Goal: Use online tool/utility: Utilize a website feature to perform a specific function

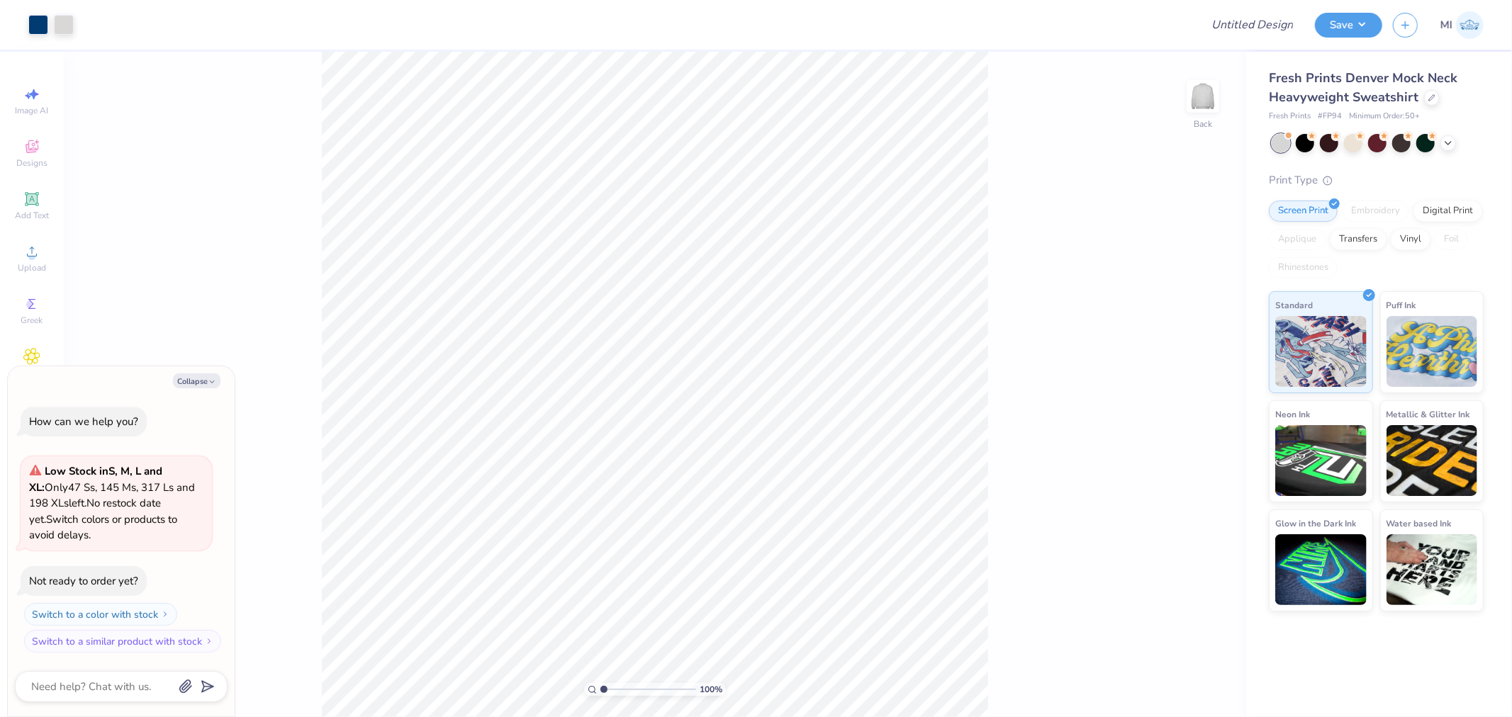
type textarea "x"
type input "3.03942109121987"
type textarea "x"
type input "3.03942109121987"
type textarea "x"
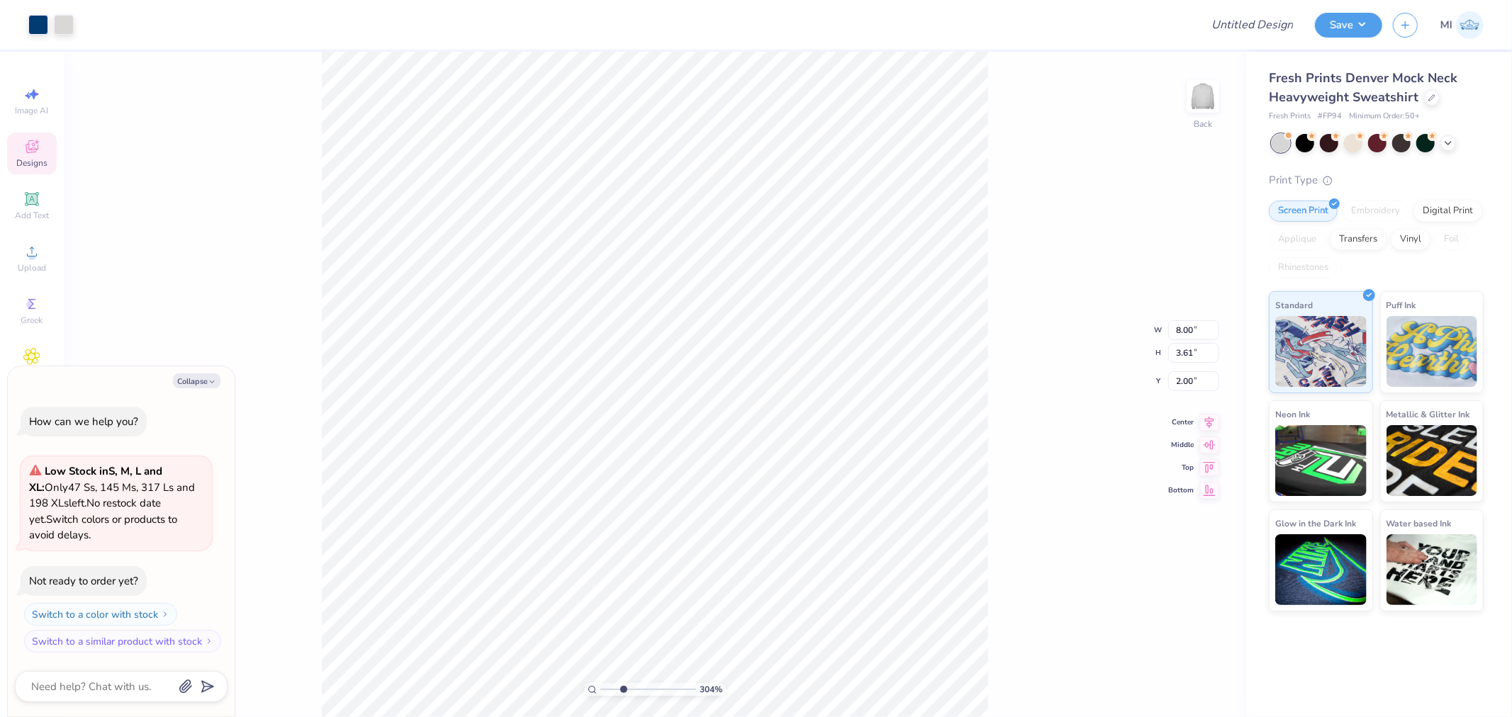
type input "3.03942109121987"
type textarea "x"
type input "7.79"
type input "2.28"
type input "2.12"
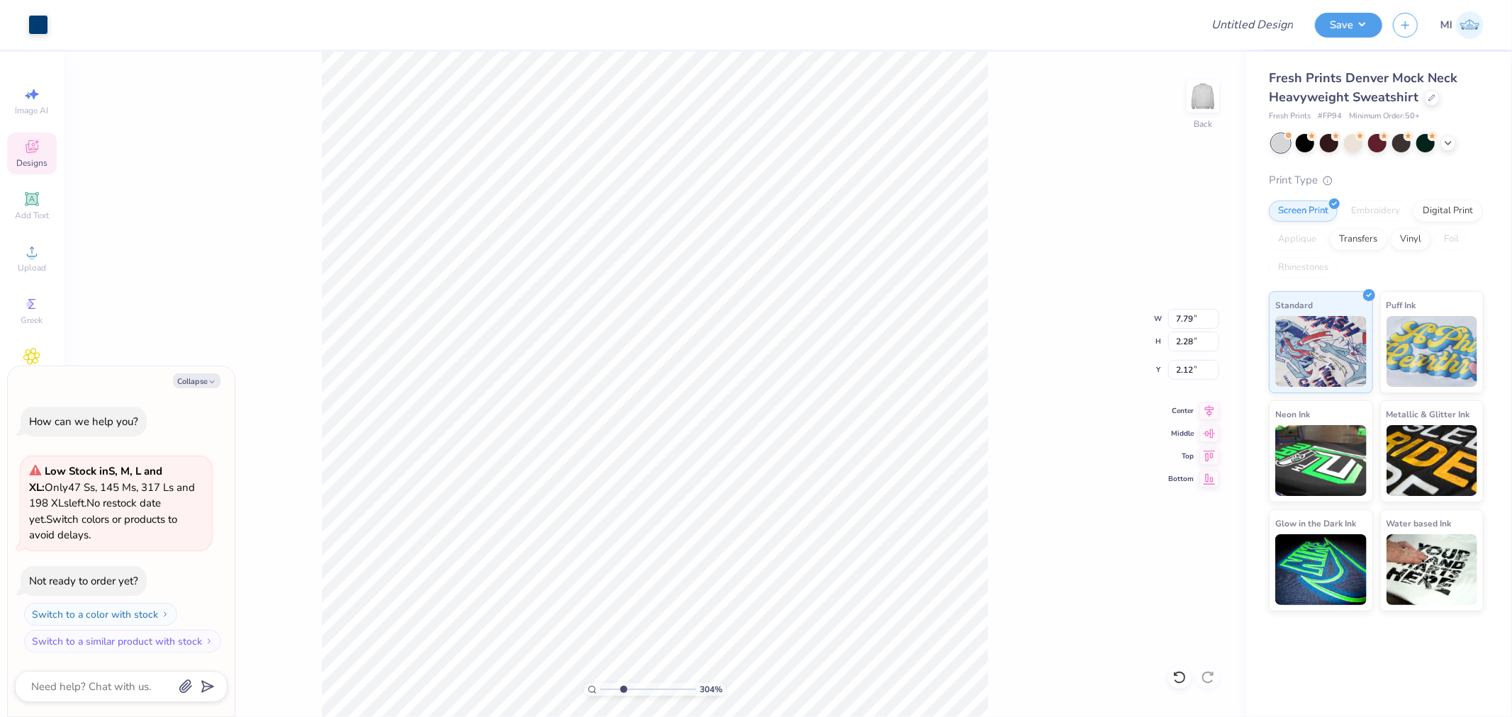
type input "3.03942109121987"
type textarea "x"
type input "3.03942109121987"
type textarea "x"
type input "3.03942109121987"
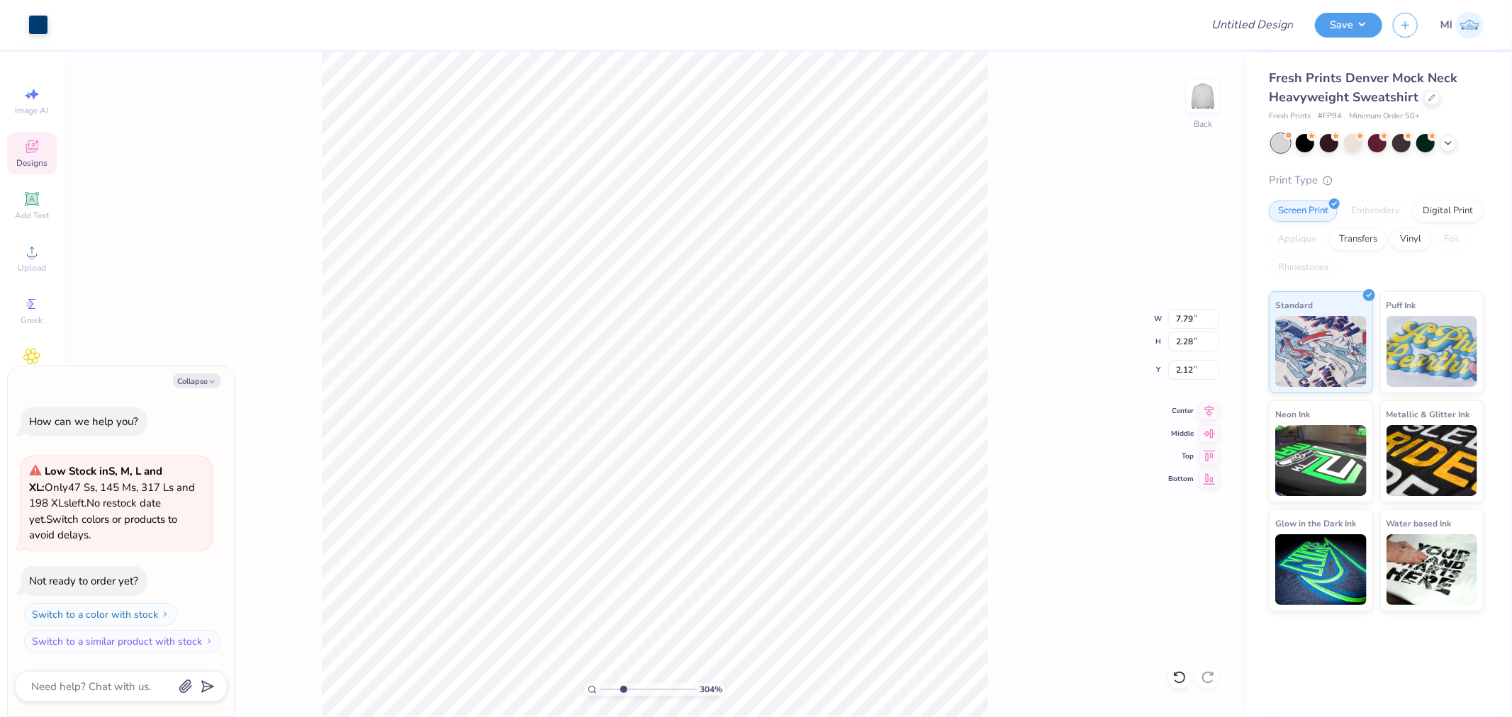
type textarea "x"
type input "3.03942109121987"
type textarea "x"
type input "3.03942109121987"
type textarea "x"
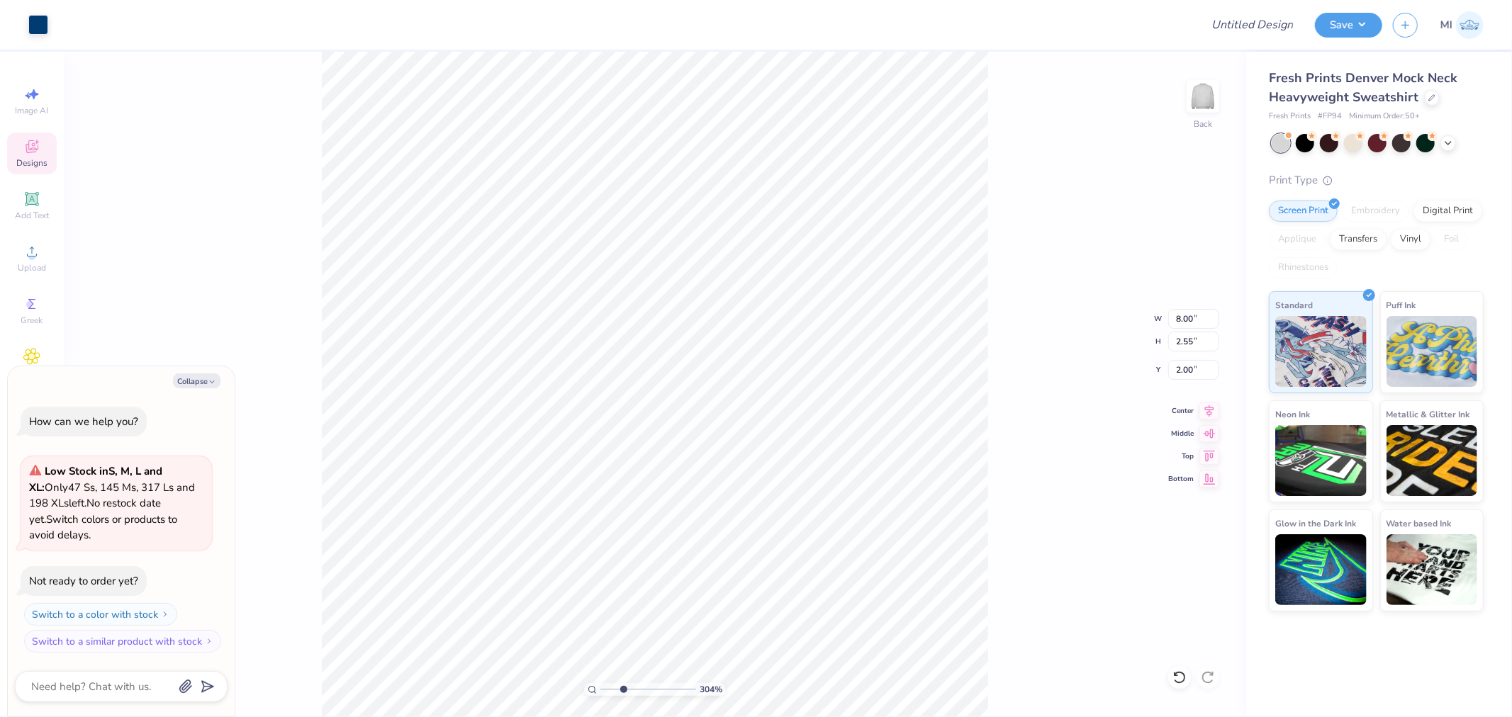
type input "3.03942109121987"
type textarea "x"
type input "3.03942109121987"
type textarea "x"
type input "3.03942109121987"
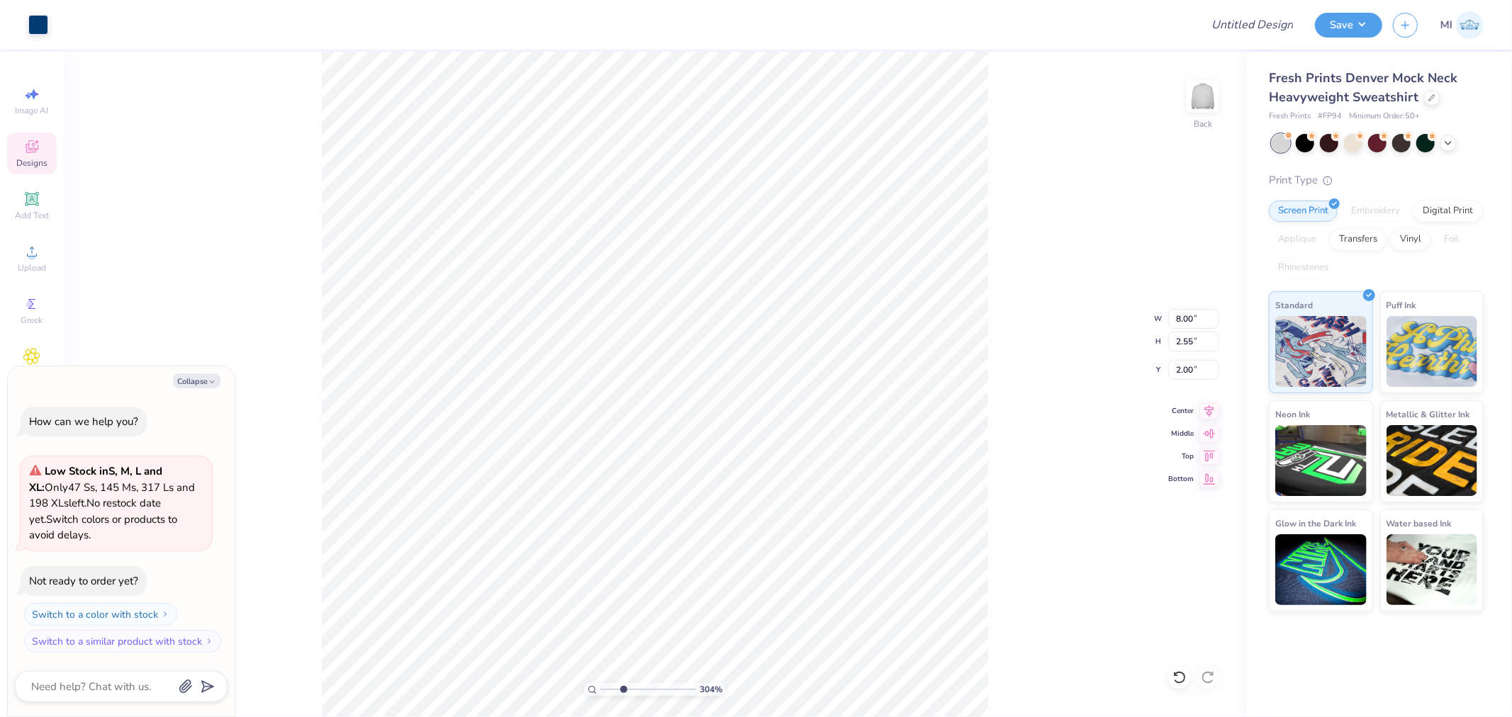
type textarea "x"
type input "3.03942109121987"
type textarea "x"
type input "3.03942109121987"
type textarea "x"
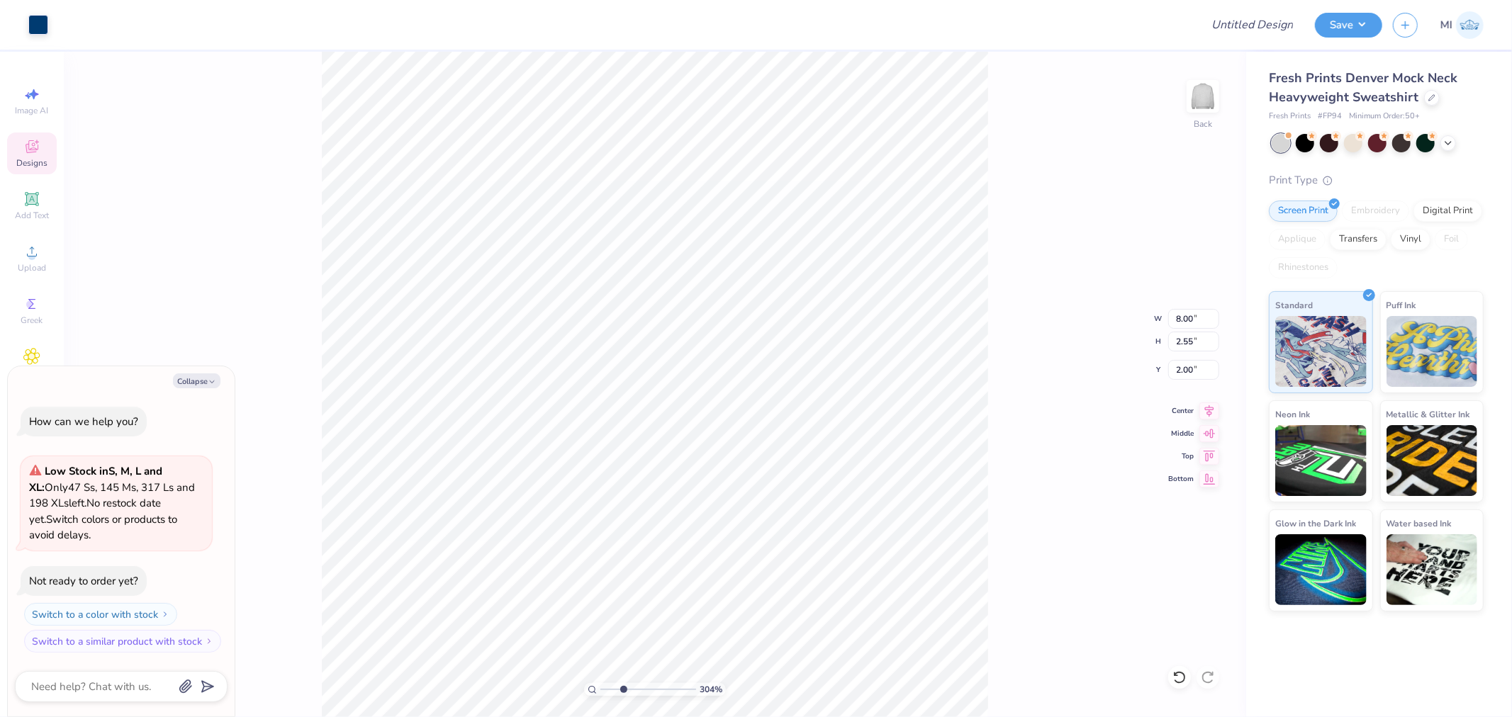
type input "3.03942109121987"
type textarea "x"
type input "3.03942109121987"
type textarea "x"
type input "3.03942109121987"
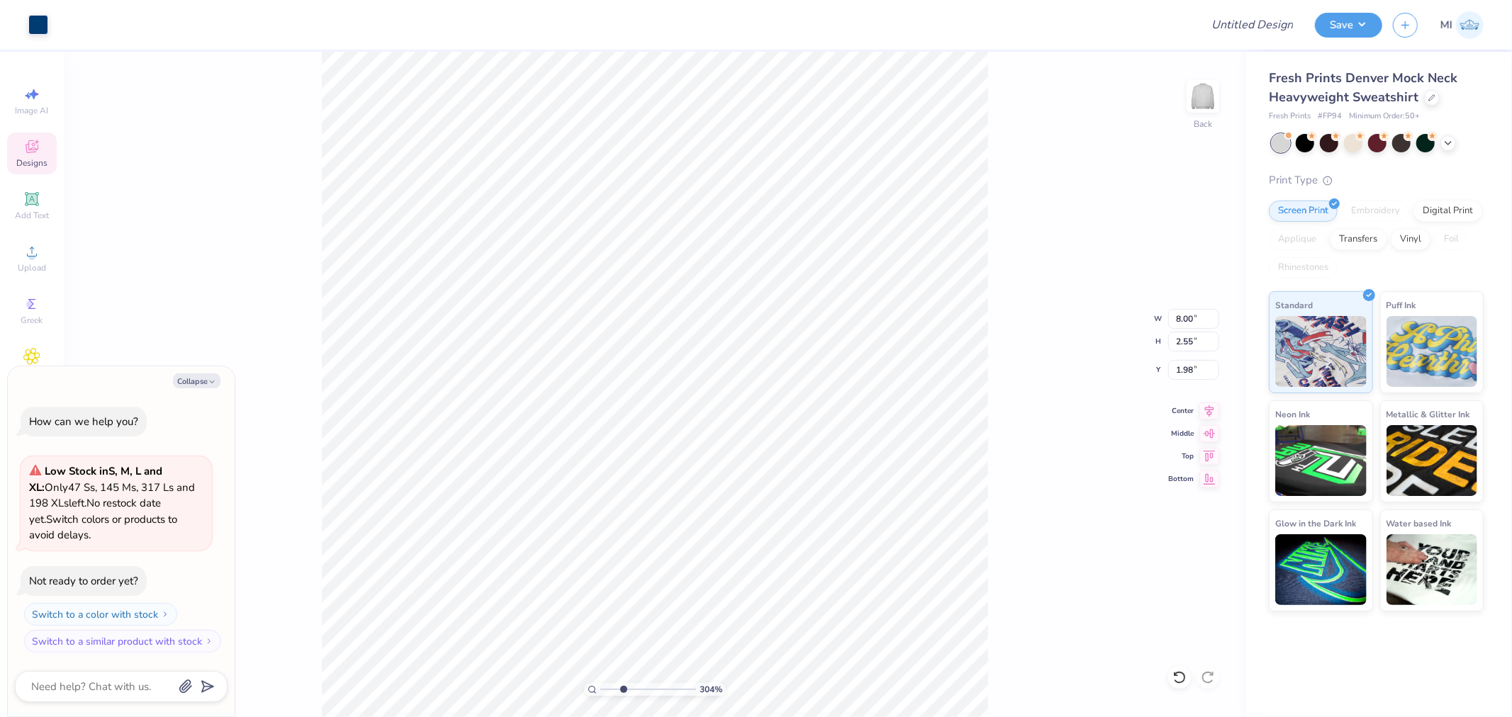
type textarea "x"
type input "1.98"
type input "3.03942109121987"
type textarea "x"
type input "3.03942109121987"
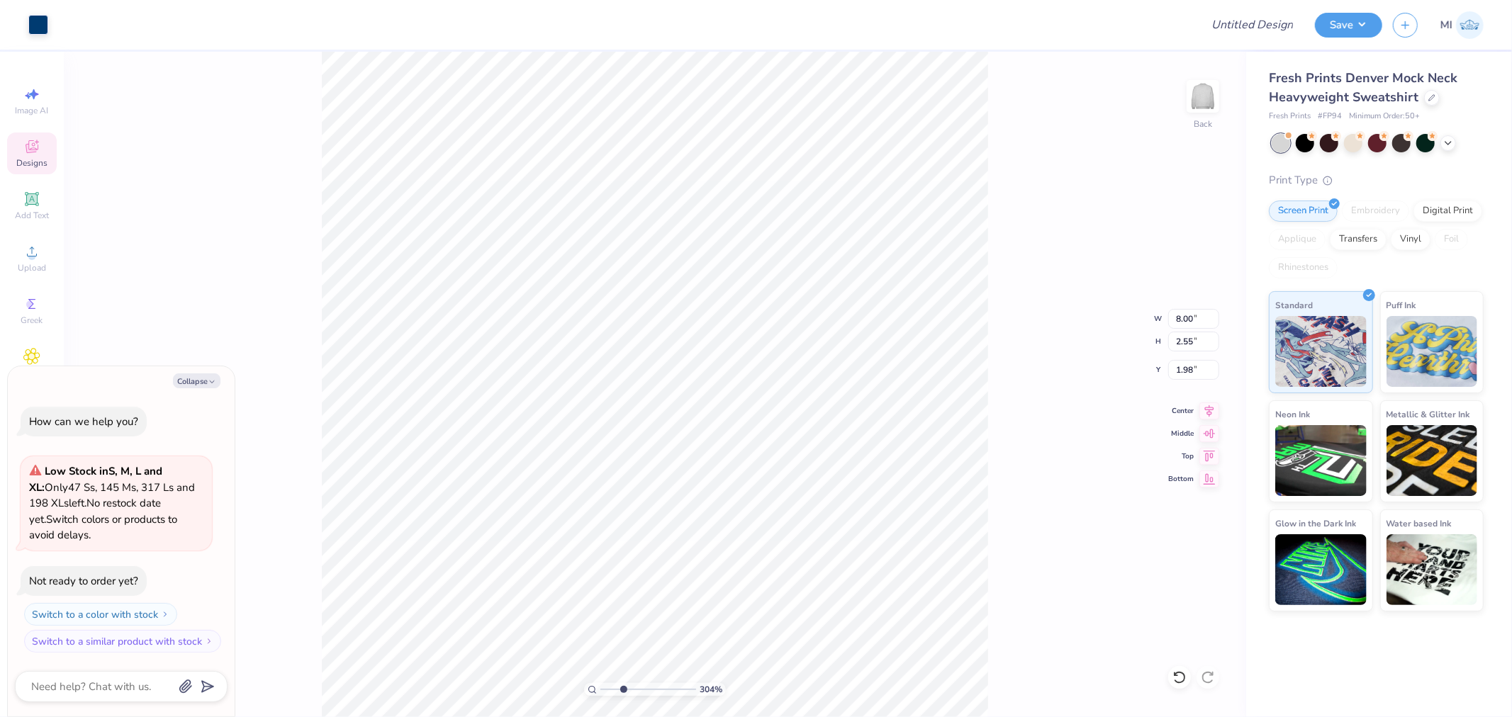
type textarea "x"
type input "5.74"
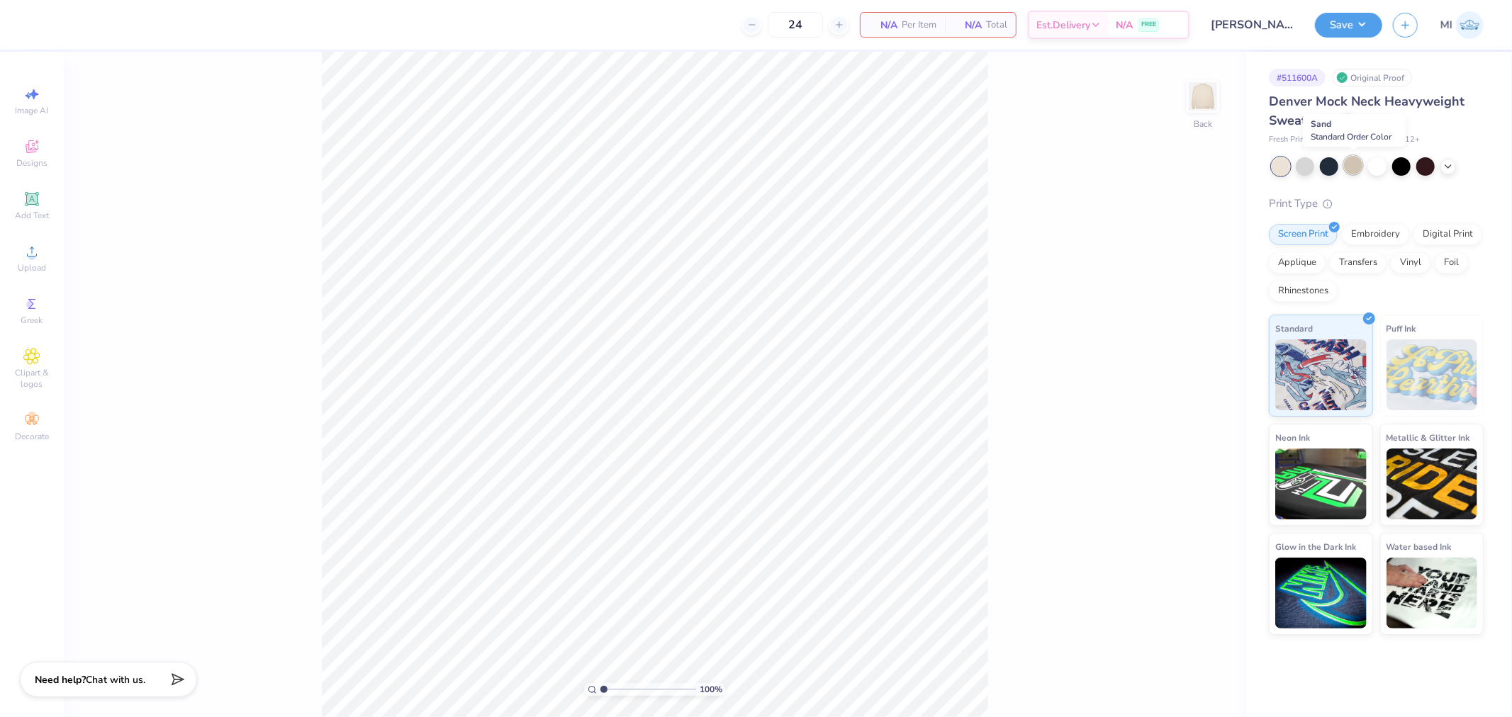
click at [1351, 162] on div at bounding box center [1353, 165] width 18 height 18
click at [1447, 161] on icon at bounding box center [1447, 164] width 11 height 11
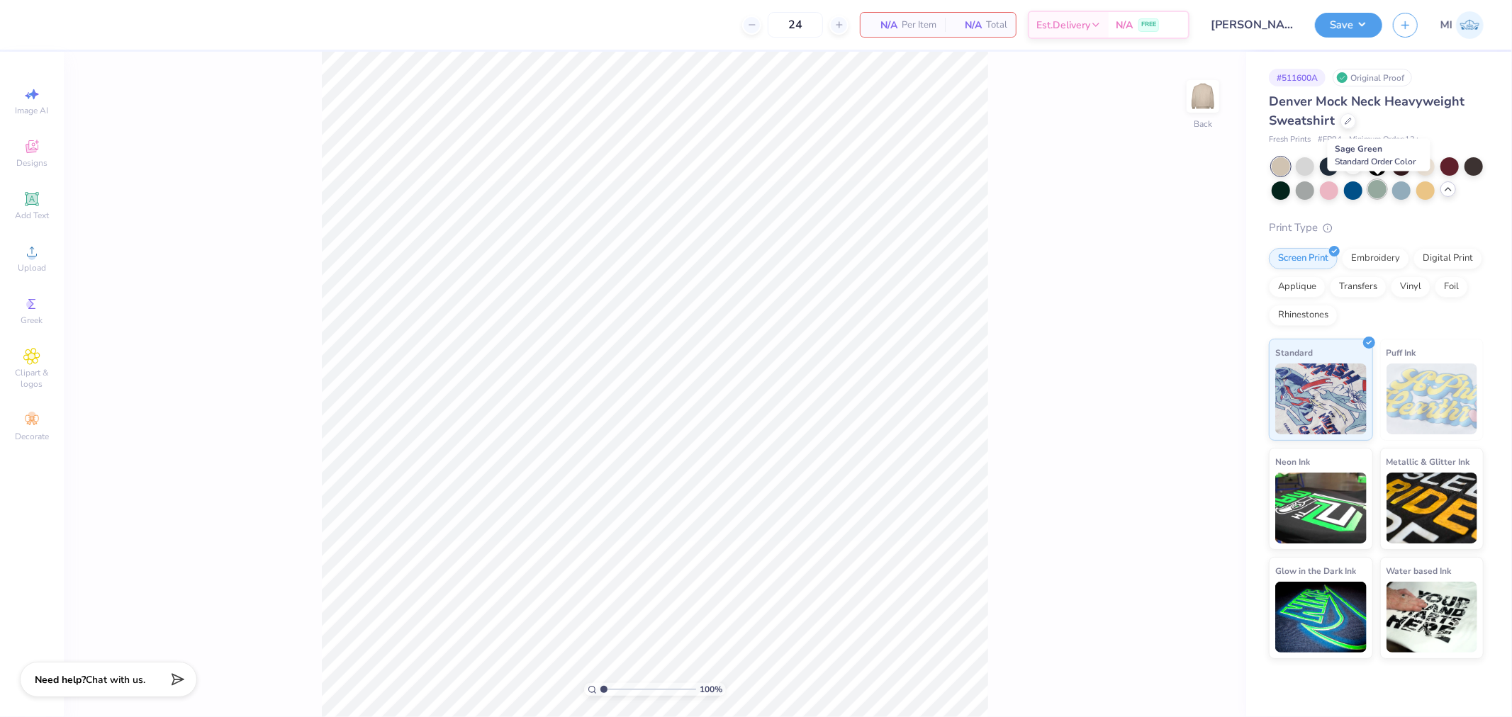
click at [1368, 187] on div at bounding box center [1377, 189] width 18 height 18
